Goal: Task Accomplishment & Management: Manage account settings

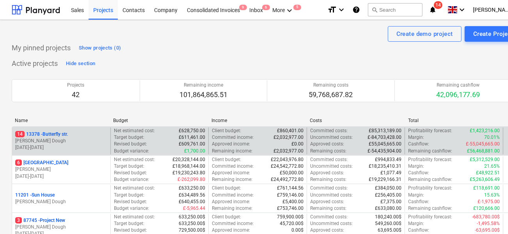
click at [80, 141] on p "[PERSON_NAME] Dough" at bounding box center [61, 141] width 92 height 7
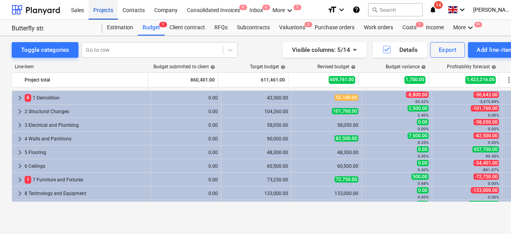
click at [108, 11] on div "Projects" at bounding box center [103, 10] width 29 height 20
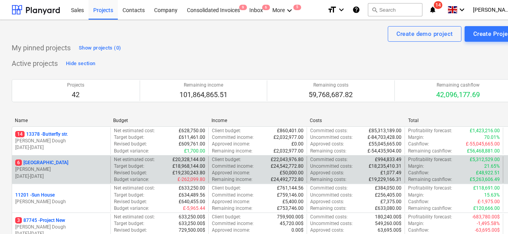
click at [70, 169] on p "[PERSON_NAME]" at bounding box center [61, 169] width 92 height 7
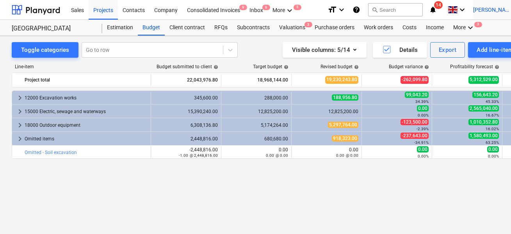
click at [495, 5] on div "[PERSON_NAME] keyboard_arrow_down" at bounding box center [497, 10] width 49 height 20
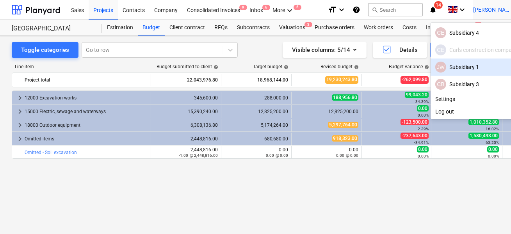
click at [460, 66] on div "JW Subsidiary 1" at bounding box center [476, 67] width 82 height 11
